Goal: Task Accomplishment & Management: Use online tool/utility

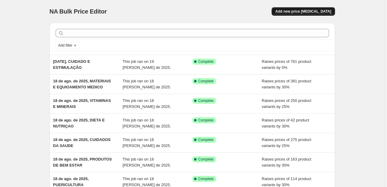
click at [298, 12] on span "Add new price [MEDICAL_DATA]" at bounding box center [303, 11] width 56 height 5
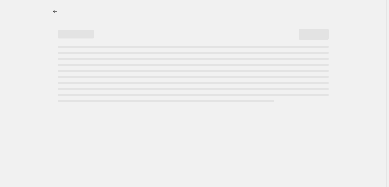
select select "percentage"
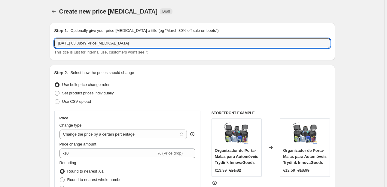
drag, startPoint x: 146, startPoint y: 45, endPoint x: 84, endPoint y: 52, distance: 62.5
click at [84, 51] on div "[DATE] 03:38:49 Price [MEDICAL_DATA] This title is just for internal use, custo…" at bounding box center [192, 46] width 276 height 17
type input "[DATE], RELOGIOS MASCULINOS"
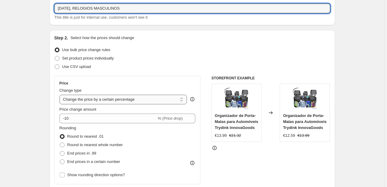
scroll to position [72, 0]
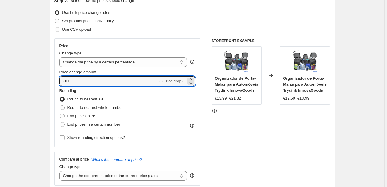
drag, startPoint x: 74, startPoint y: 81, endPoint x: 34, endPoint y: 81, distance: 40.0
type input "30"
click at [96, 117] on span "End prices in .99" at bounding box center [81, 116] width 29 height 5
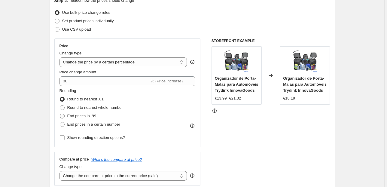
click at [86, 116] on span "End prices in .99" at bounding box center [81, 116] width 29 height 5
click at [60, 114] on input "End prices in .99" at bounding box center [60, 114] width 0 height 0
radio input "true"
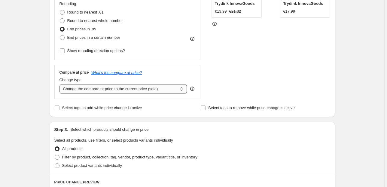
scroll to position [168, 0]
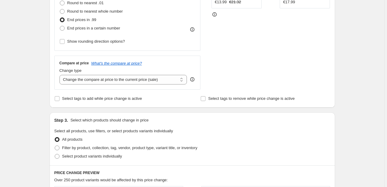
click at [148, 73] on div "Change type Change the compare at price to the current price (sale) Change the …" at bounding box center [123, 76] width 128 height 17
click at [142, 82] on select "Change the compare at price to the current price (sale) Change the compare at p…" at bounding box center [123, 80] width 128 height 10
select select "pp"
click at [60, 75] on select "Change the compare at price to the current price (sale) Change the compare at p…" at bounding box center [123, 80] width 128 height 10
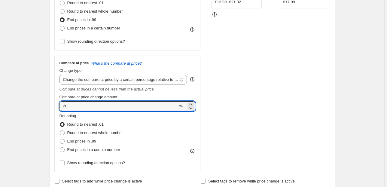
drag, startPoint x: 45, startPoint y: 107, endPoint x: 35, endPoint y: 107, distance: 10.5
click at [35, 107] on div "Create new price [MEDICAL_DATA]. This page is ready Create new price [MEDICAL_D…" at bounding box center [192, 177] width 384 height 691
type input "60"
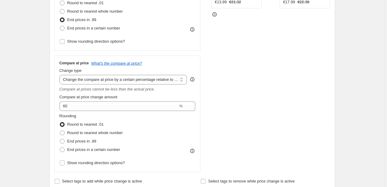
click at [32, 106] on div "Create new price [MEDICAL_DATA]. This page is ready Create new price [MEDICAL_D…" at bounding box center [192, 177] width 384 height 691
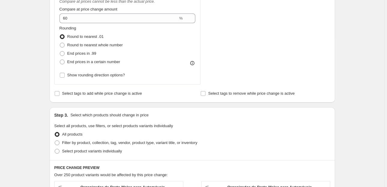
scroll to position [264, 0]
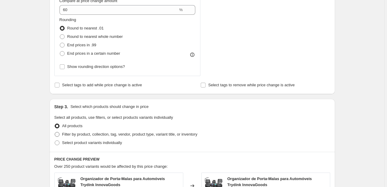
click at [74, 131] on label "Filter by product, collection, tag, vendor, product type, variant title, or inv…" at bounding box center [125, 134] width 143 height 8
click at [55, 132] on input "Filter by product, collection, tag, vendor, product type, variant title, or inv…" at bounding box center [55, 132] width 0 height 0
radio input "true"
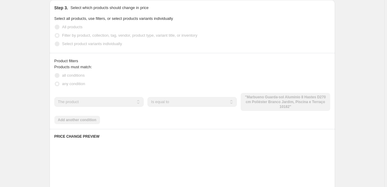
scroll to position [385, 0]
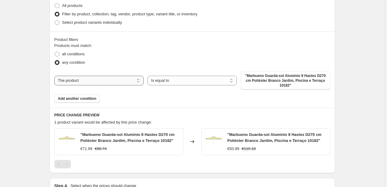
click at [99, 81] on select "The product The product's collection The product's tag The product's vendor The…" at bounding box center [98, 81] width 89 height 10
select select "collection"
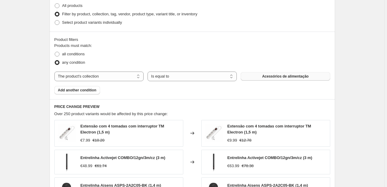
click at [271, 78] on button "Acessórios de alimentação" at bounding box center [285, 76] width 89 height 8
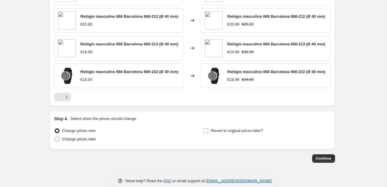
scroll to position [572, 0]
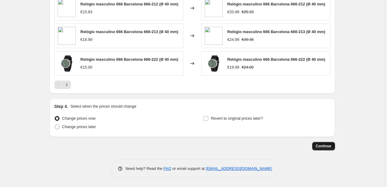
click at [326, 148] on span "Continue" at bounding box center [324, 146] width 16 height 5
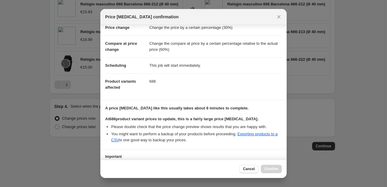
scroll to position [61, 0]
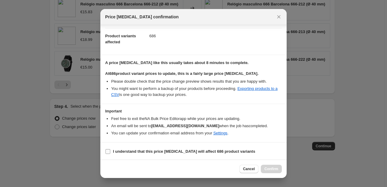
drag, startPoint x: 109, startPoint y: 149, endPoint x: 121, endPoint y: 153, distance: 13.0
click at [109, 149] on input "I understand that this price [MEDICAL_DATA] will affect 686 product variants" at bounding box center [107, 151] width 5 height 5
checkbox input "true"
click at [278, 172] on button "Confirm" at bounding box center [271, 169] width 21 height 8
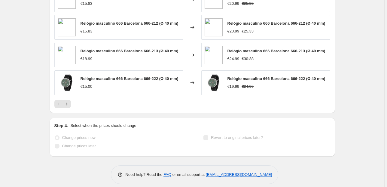
scroll to position [588, 0]
